Goal: Check status: Verify the current state of an ongoing process or item

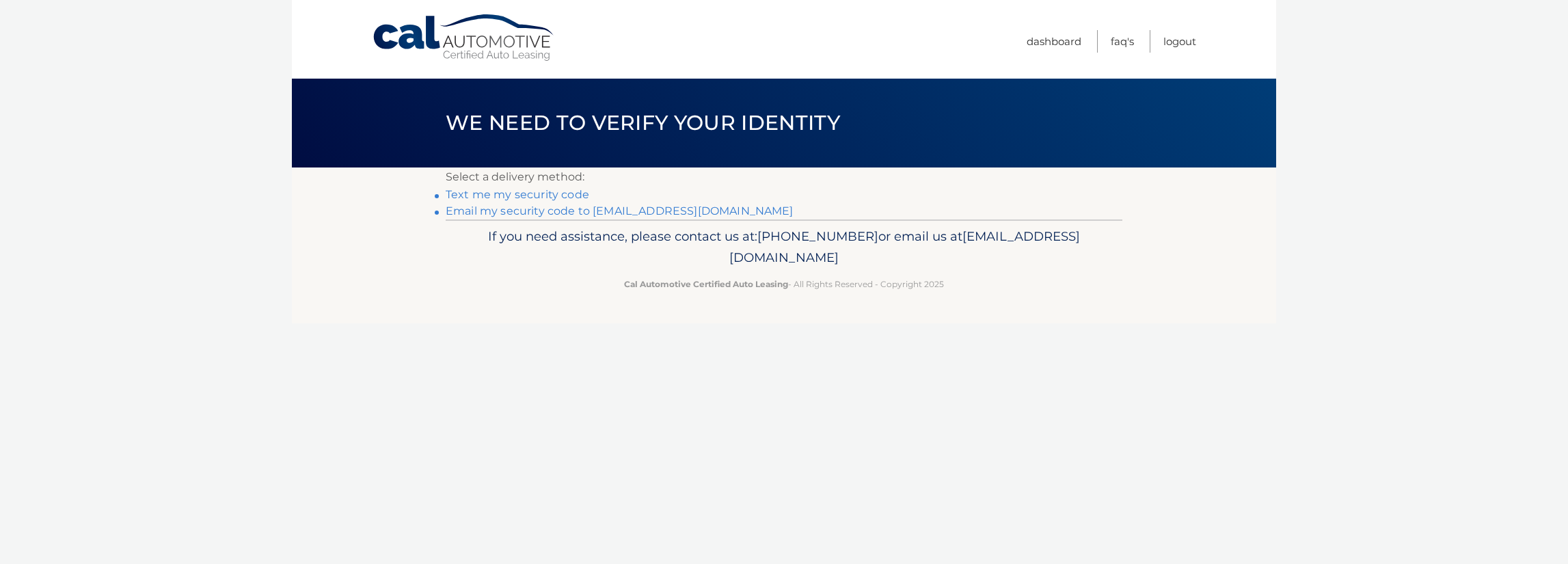
click at [487, 214] on link "Email my security code to e*@wstfld.net" at bounding box center [620, 211] width 348 height 13
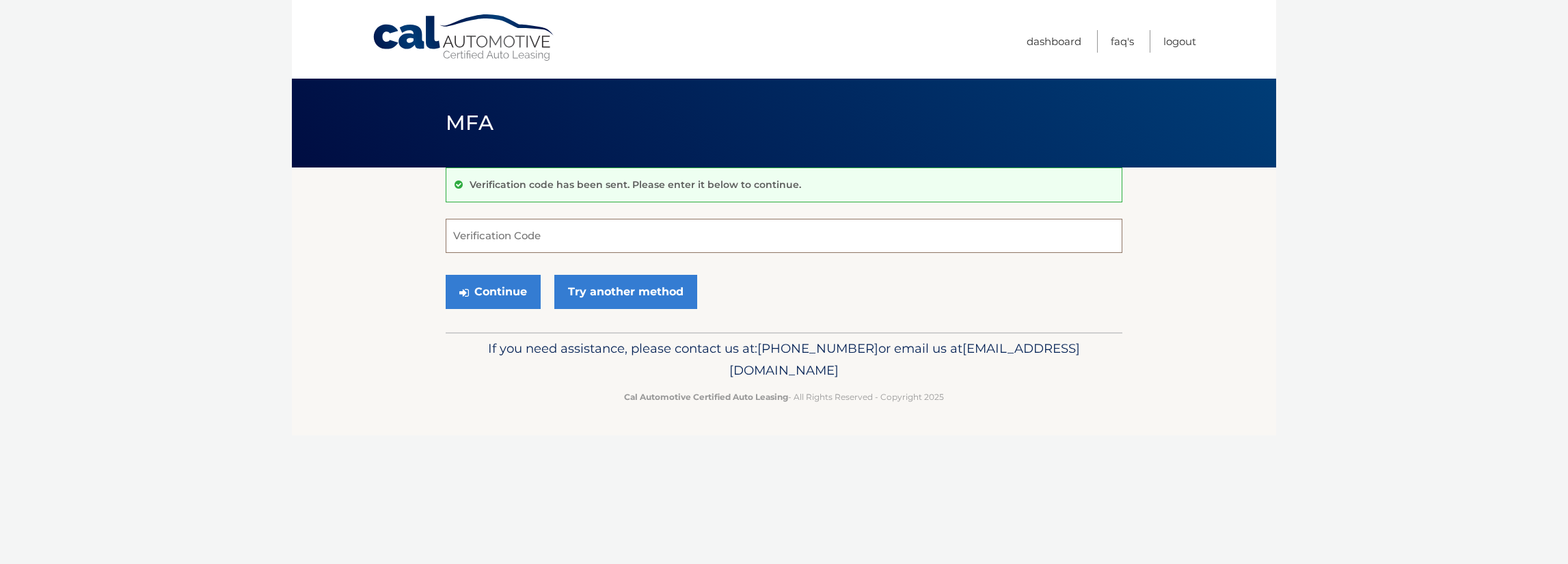
click at [514, 236] on input "Verification Code" at bounding box center [784, 236] width 677 height 34
type input "9"
type input "876222"
click at [490, 292] on button "Continue" at bounding box center [493, 292] width 95 height 34
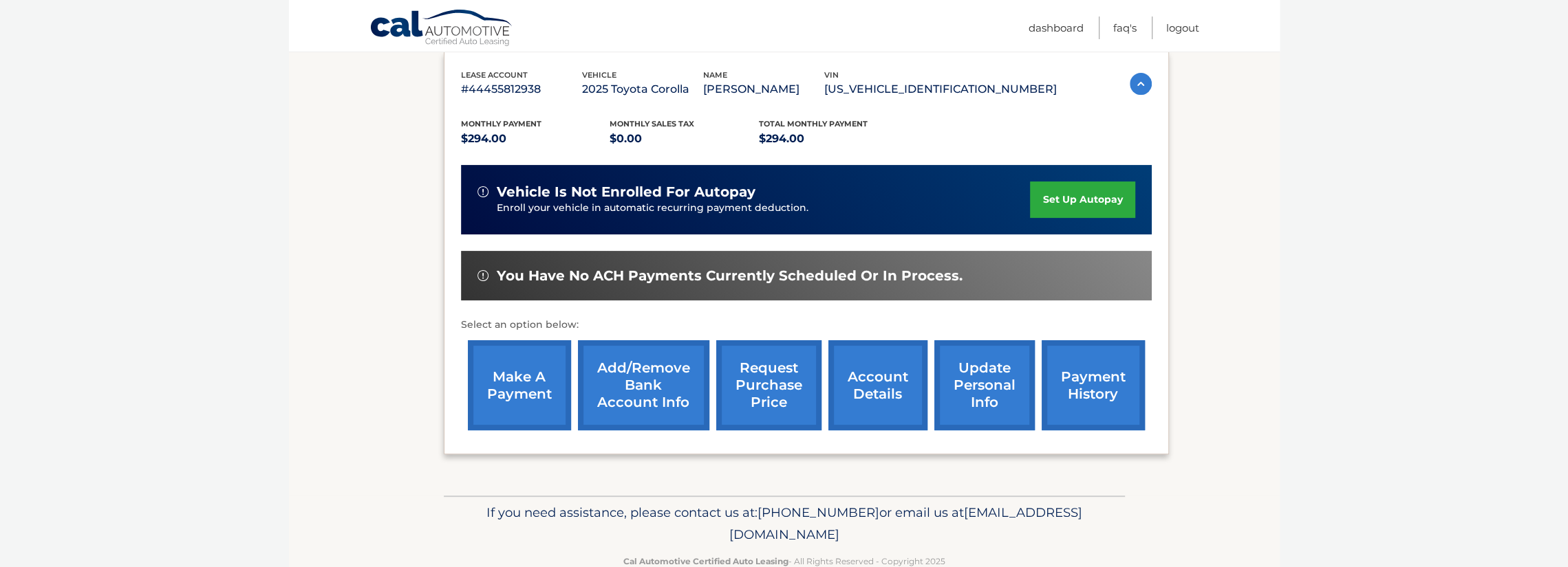
scroll to position [265, 0]
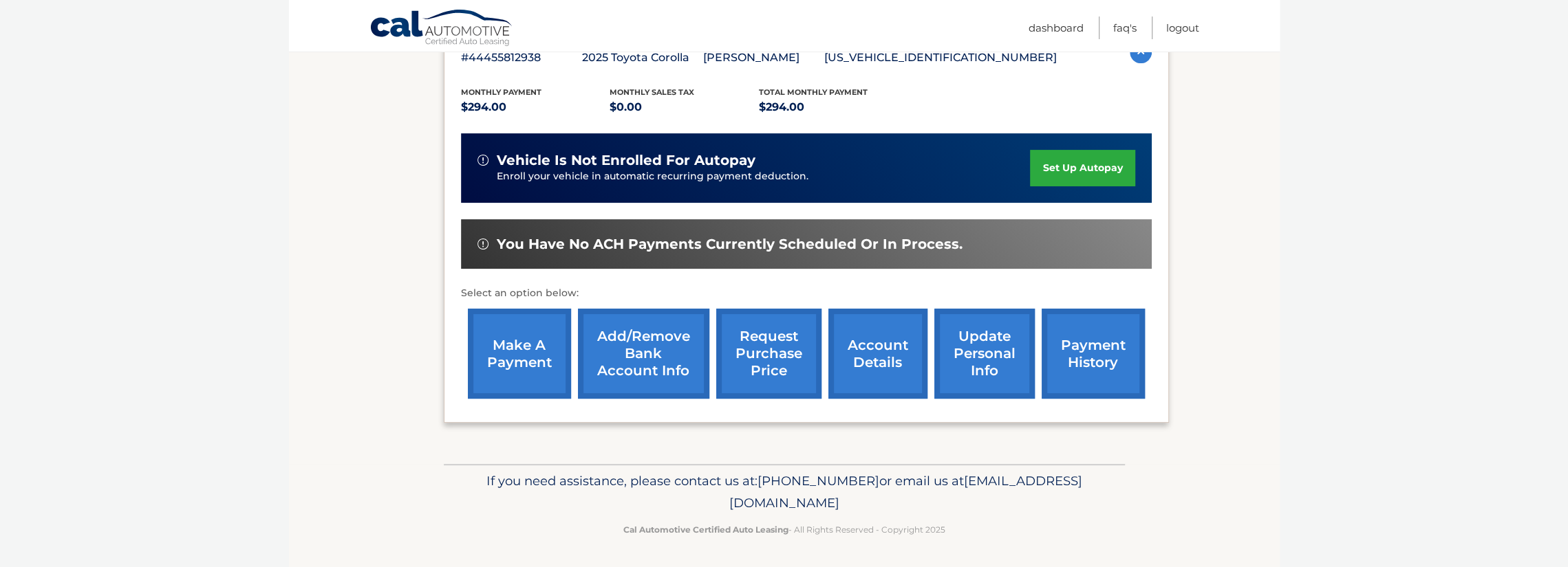
click at [1057, 363] on link "payment history" at bounding box center [1093, 354] width 103 height 90
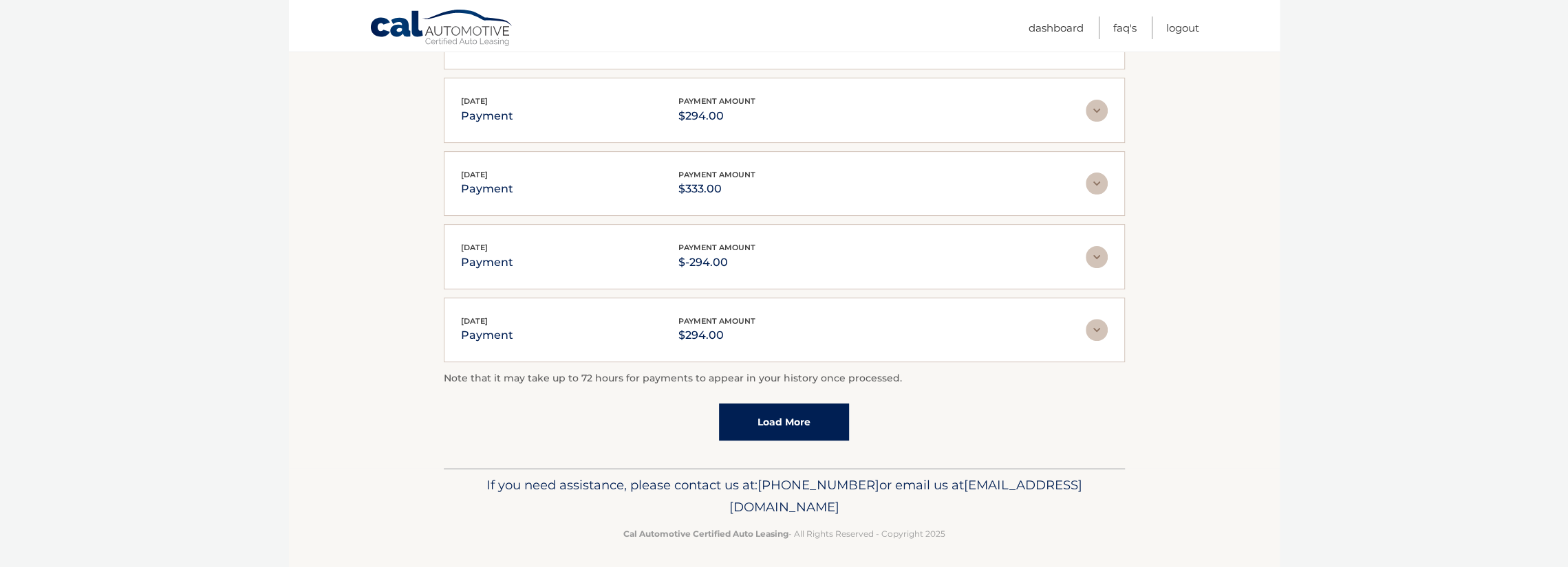
scroll to position [332, 0]
click at [765, 417] on link "Load More" at bounding box center [784, 421] width 130 height 37
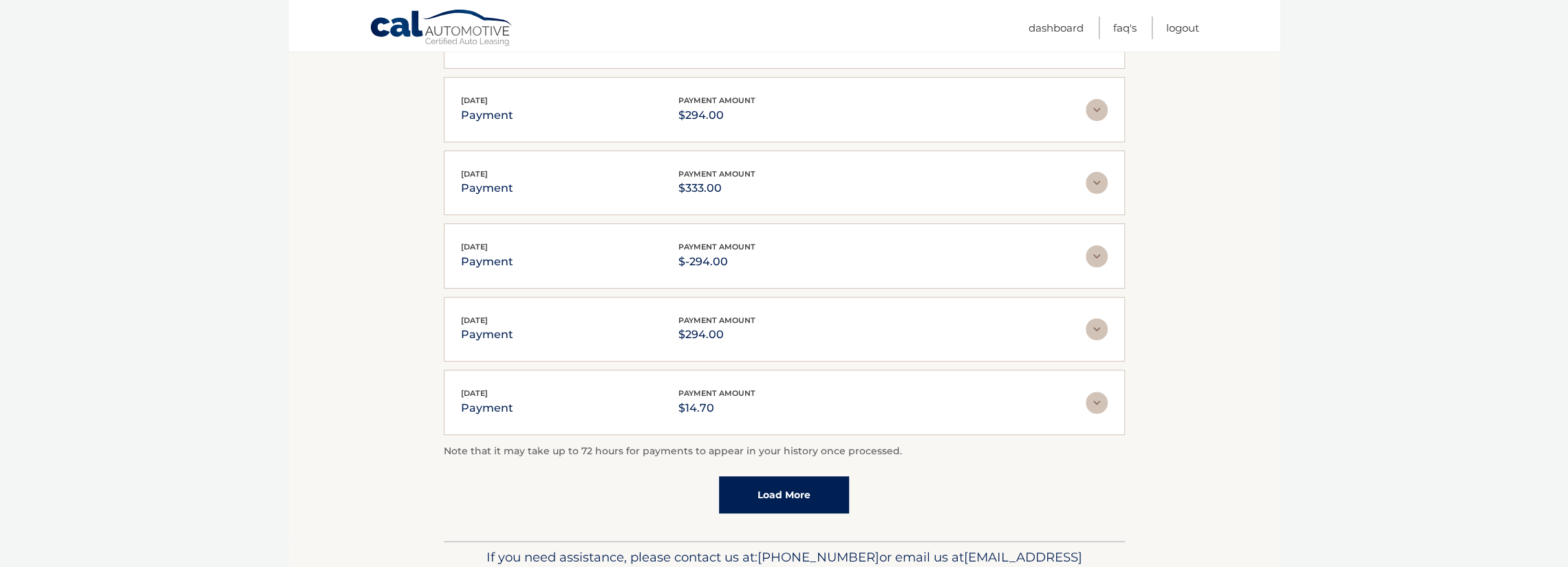
click at [765, 477] on link "Load More" at bounding box center [784, 495] width 130 height 37
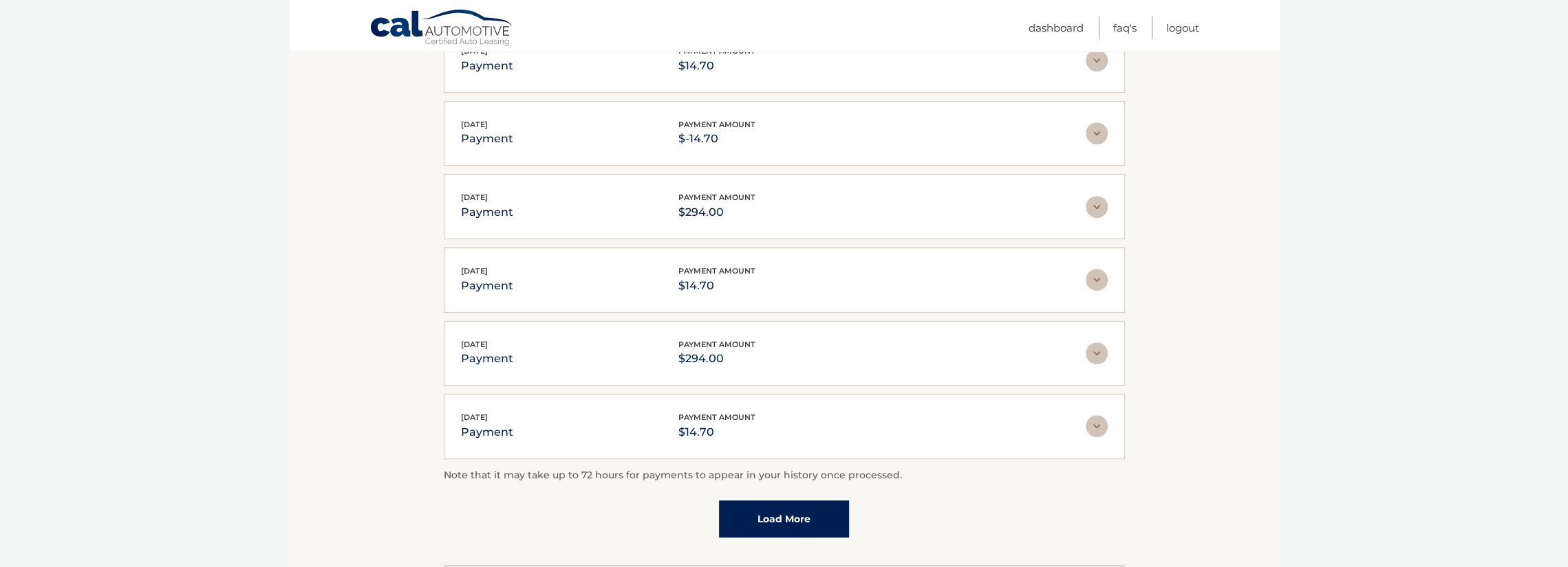
scroll to position [675, 0]
click at [771, 500] on link "Load More" at bounding box center [784, 518] width 130 height 37
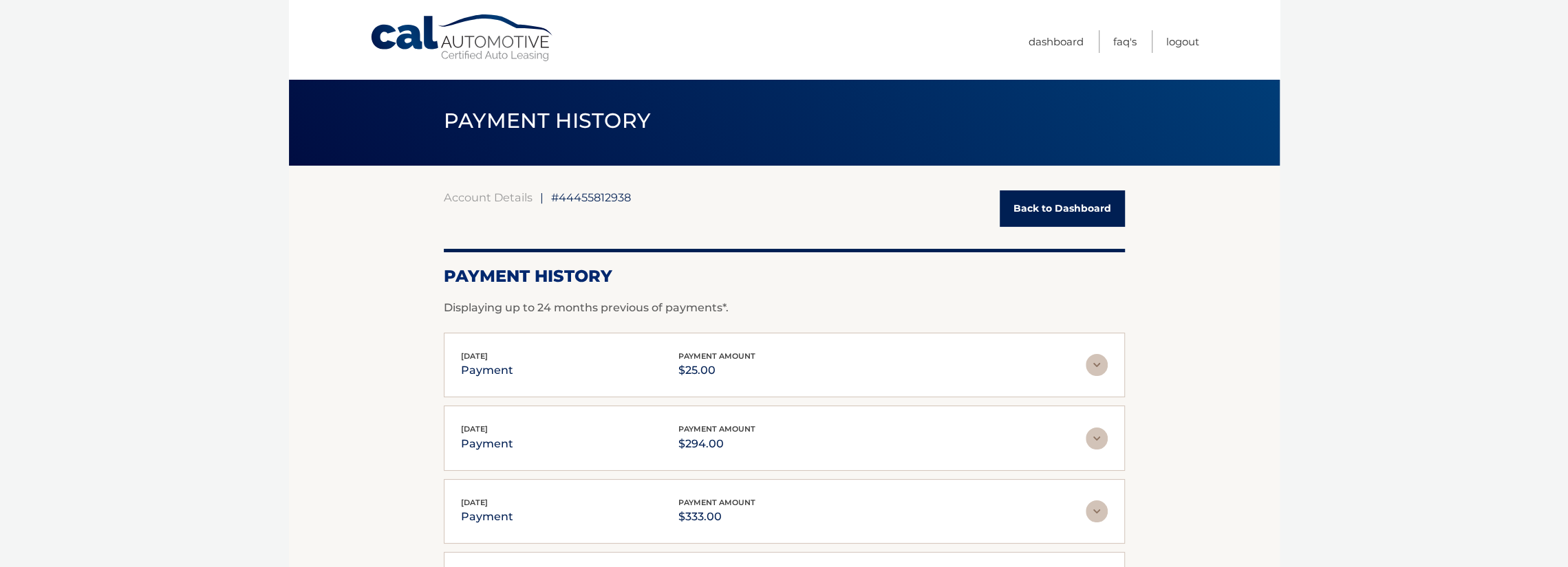
scroll to position [0, 0]
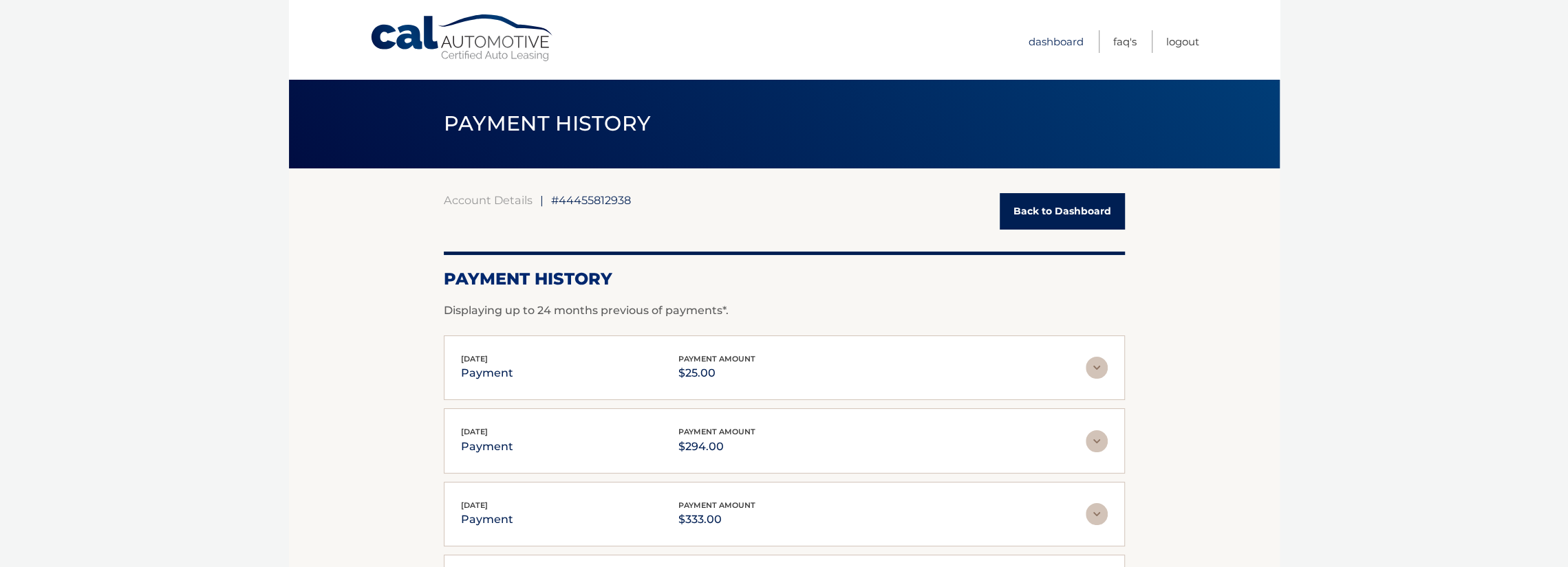
click at [1072, 37] on link "Dashboard" at bounding box center [1056, 41] width 55 height 23
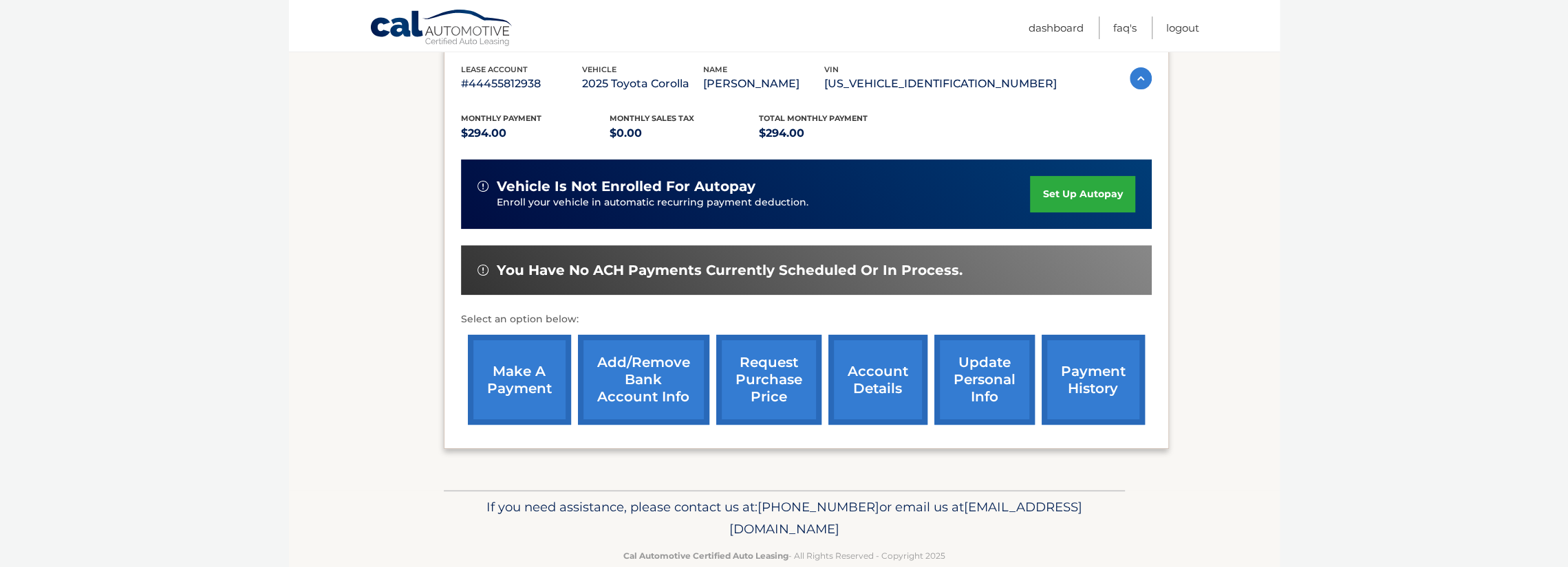
scroll to position [265, 0]
